Goal: Task Accomplishment & Management: Manage account settings

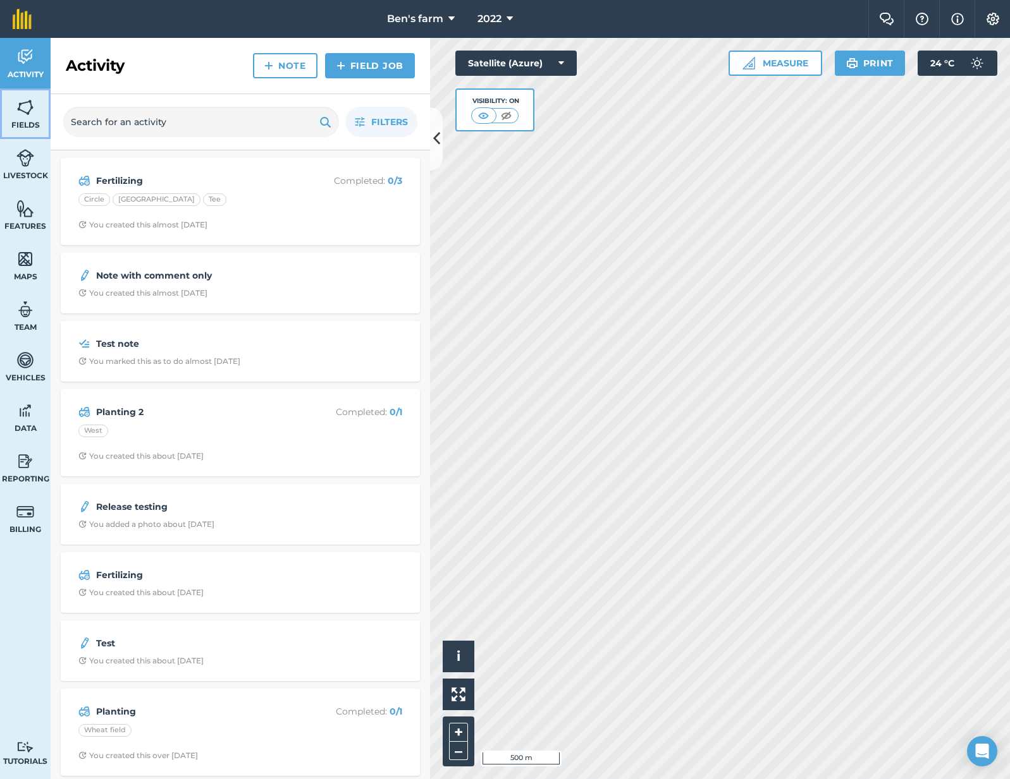
click at [11, 104] on link "Fields" at bounding box center [25, 113] width 51 height 51
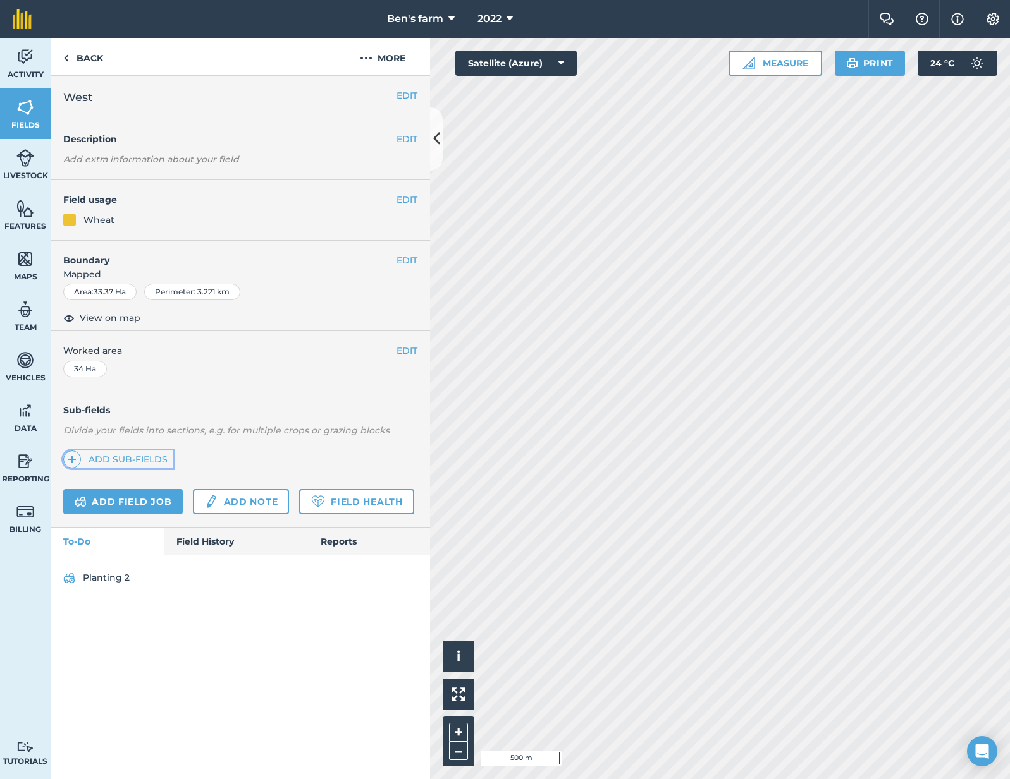
click at [127, 459] on link "Add sub-fields" at bounding box center [117, 460] width 109 height 18
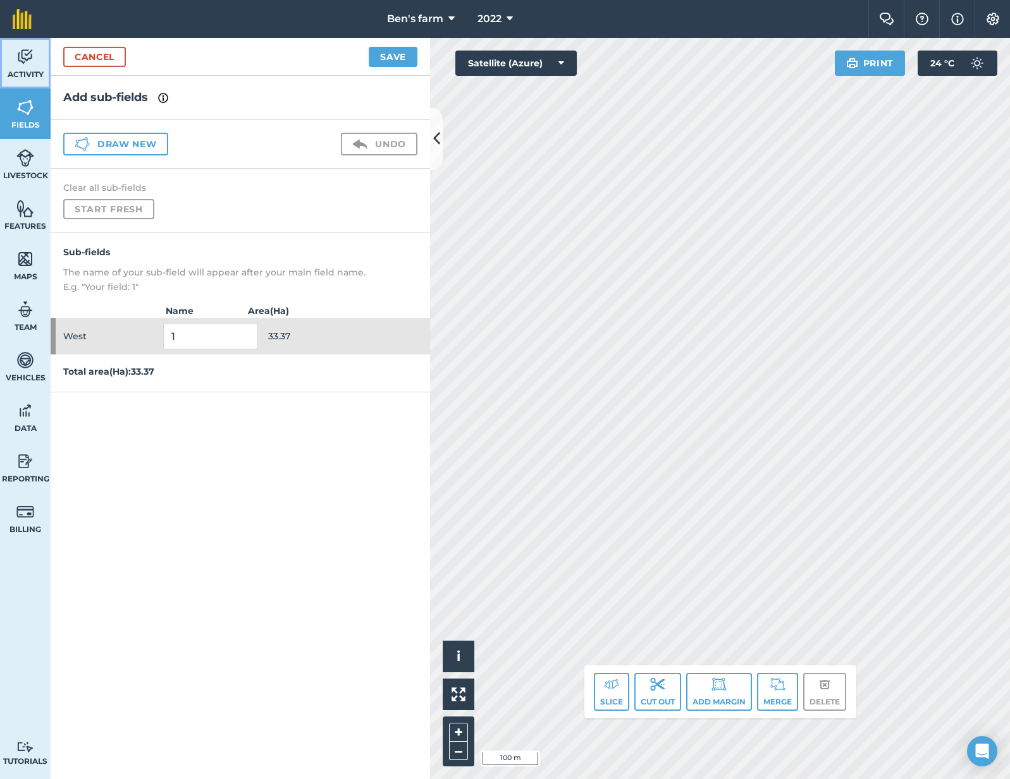
click at [14, 54] on link "Activity" at bounding box center [25, 63] width 51 height 51
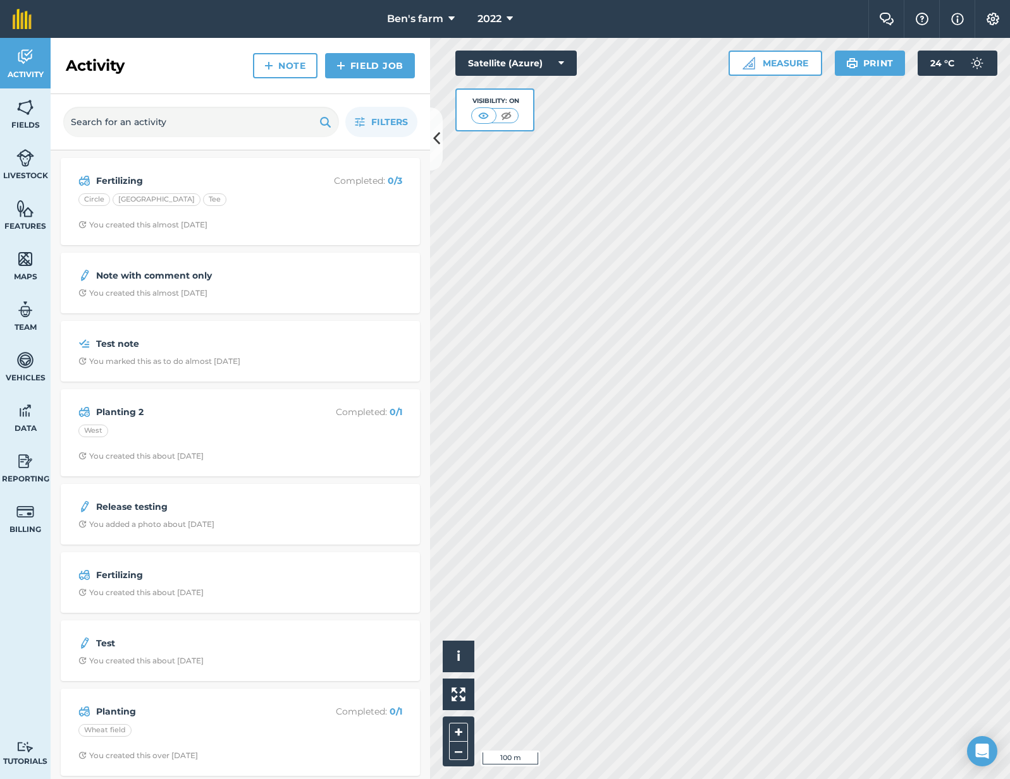
click at [252, 80] on div "Activity Note Field Job" at bounding box center [240, 66] width 379 height 56
click at [39, 117] on link "Fields" at bounding box center [25, 113] width 51 height 51
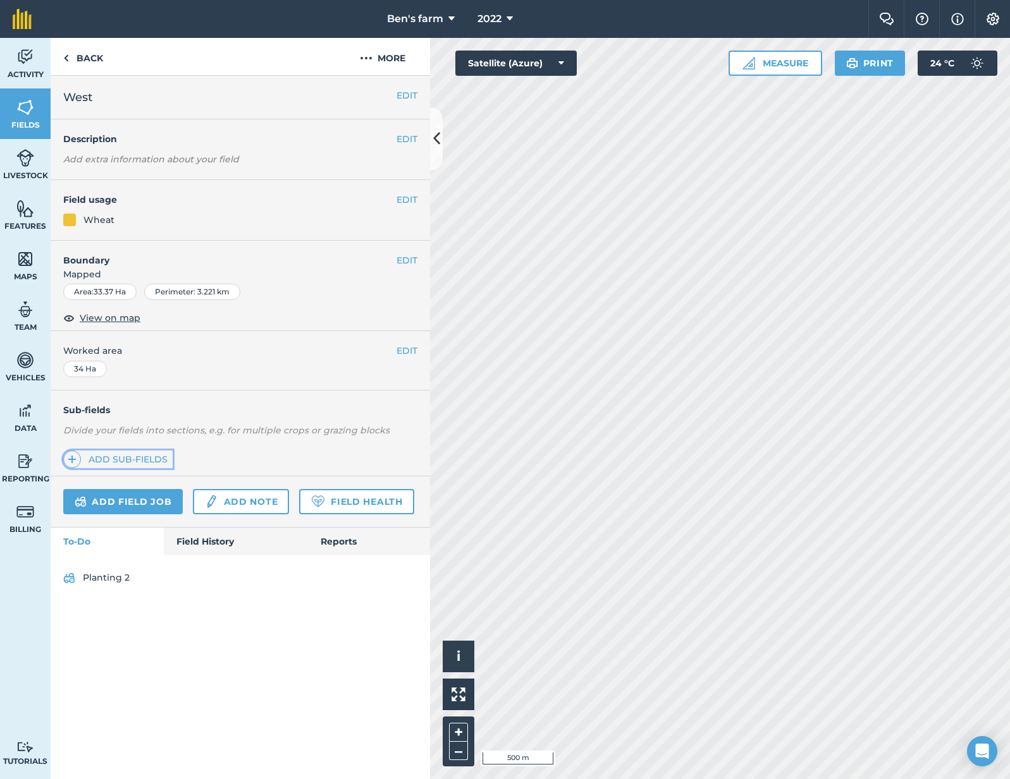
click at [161, 461] on link "Add sub-fields" at bounding box center [117, 460] width 109 height 18
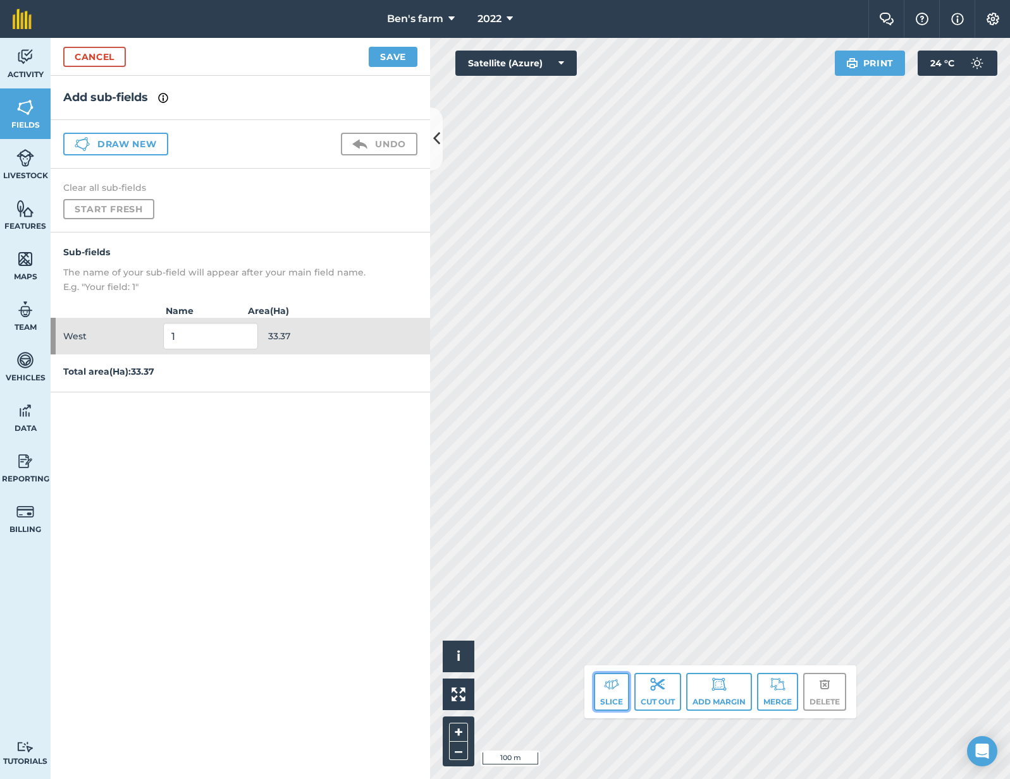
click at [615, 687] on img at bounding box center [611, 684] width 15 height 15
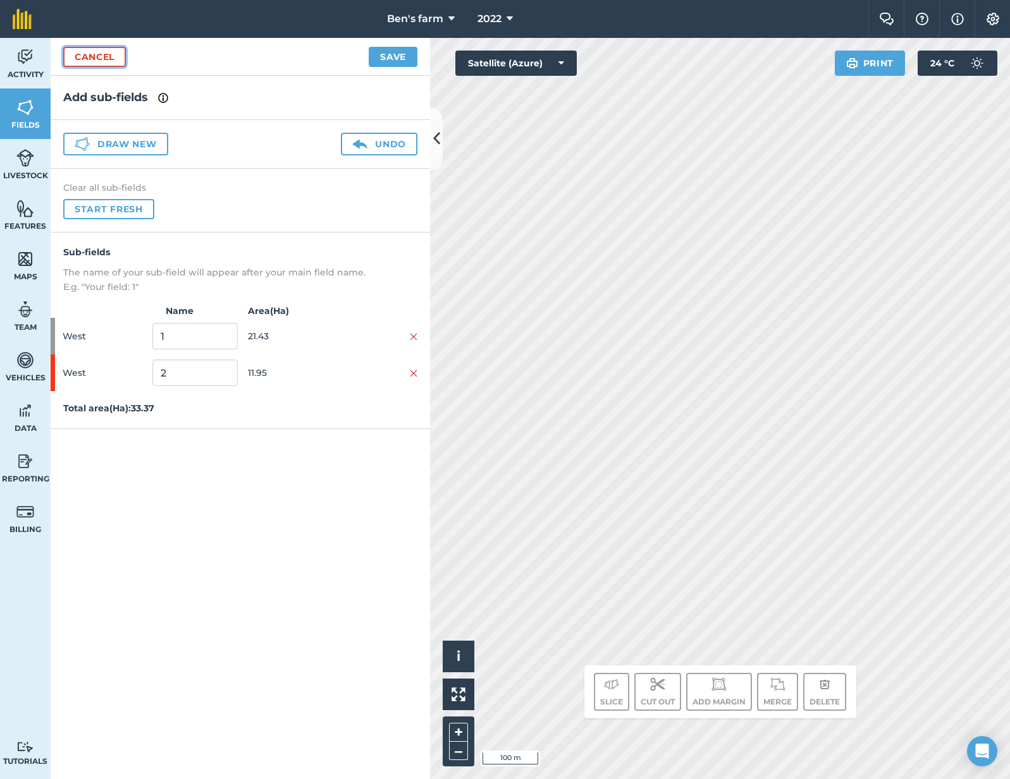
click at [111, 50] on link "Cancel" at bounding box center [94, 57] width 63 height 20
